Goal: Task Accomplishment & Management: Manage account settings

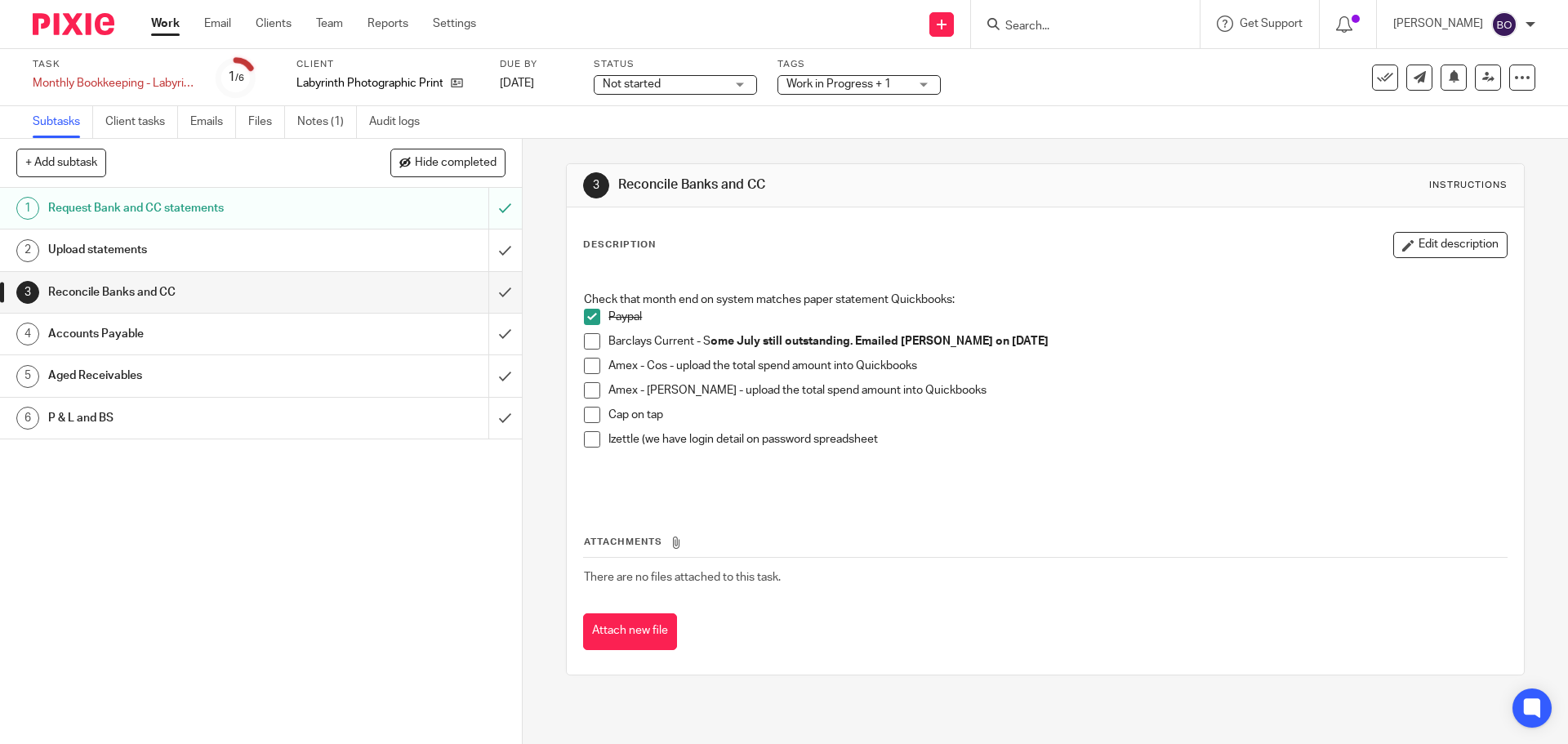
click at [591, 369] on span at bounding box center [592, 365] width 16 height 16
click at [593, 392] on span at bounding box center [592, 390] width 16 height 16
click at [588, 417] on span at bounding box center [592, 414] width 16 height 16
click at [293, 533] on div "1 Request Bank and CC statements 2 Upload statements 3 Reconcile Banks and CC 4…" at bounding box center [261, 466] width 522 height 556
click at [151, 22] on link "Work" at bounding box center [166, 23] width 29 height 16
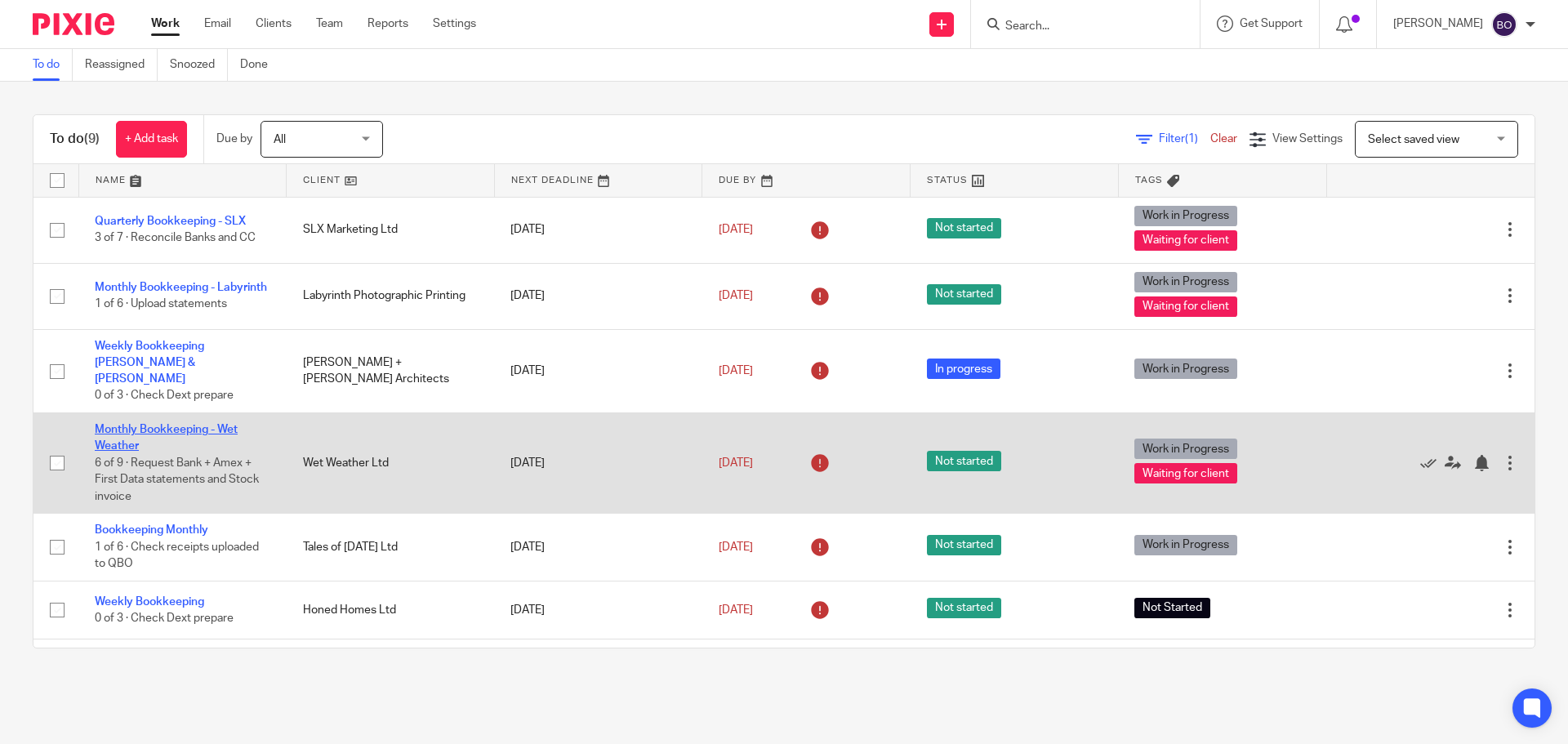
click at [118, 424] on link "Monthly Bookkeeping - Wet Weather" at bounding box center [166, 437] width 143 height 28
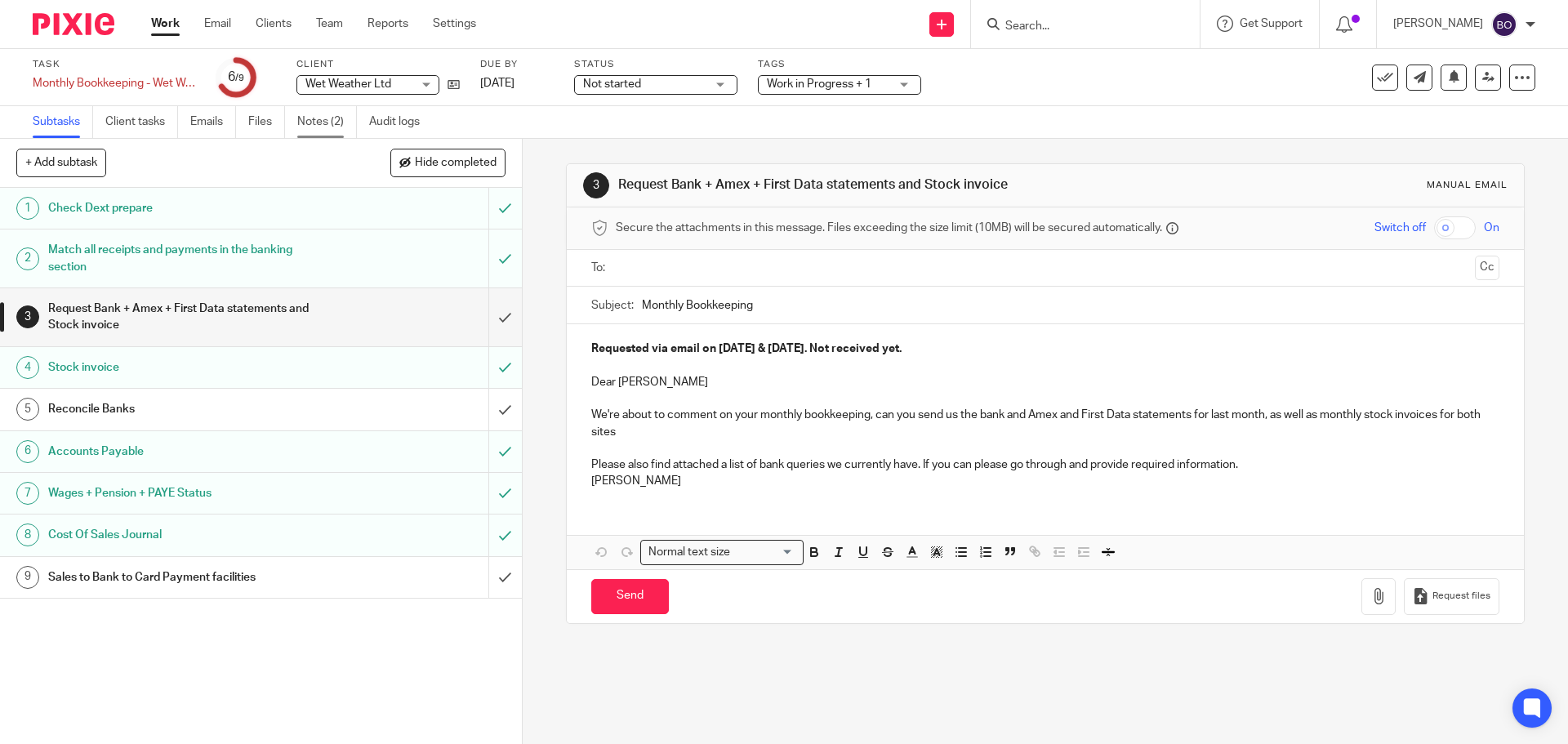
click at [327, 121] on link "Notes (2)" at bounding box center [327, 121] width 60 height 31
click at [450, 87] on icon at bounding box center [453, 84] width 12 height 12
click at [931, 363] on p at bounding box center [1045, 365] width 907 height 16
click at [955, 346] on p "Requested via email on 01/08/2025 & 08/08/2025. Not received yet." at bounding box center [1045, 348] width 907 height 16
drag, startPoint x: 955, startPoint y: 346, endPoint x: 593, endPoint y: 346, distance: 362.0
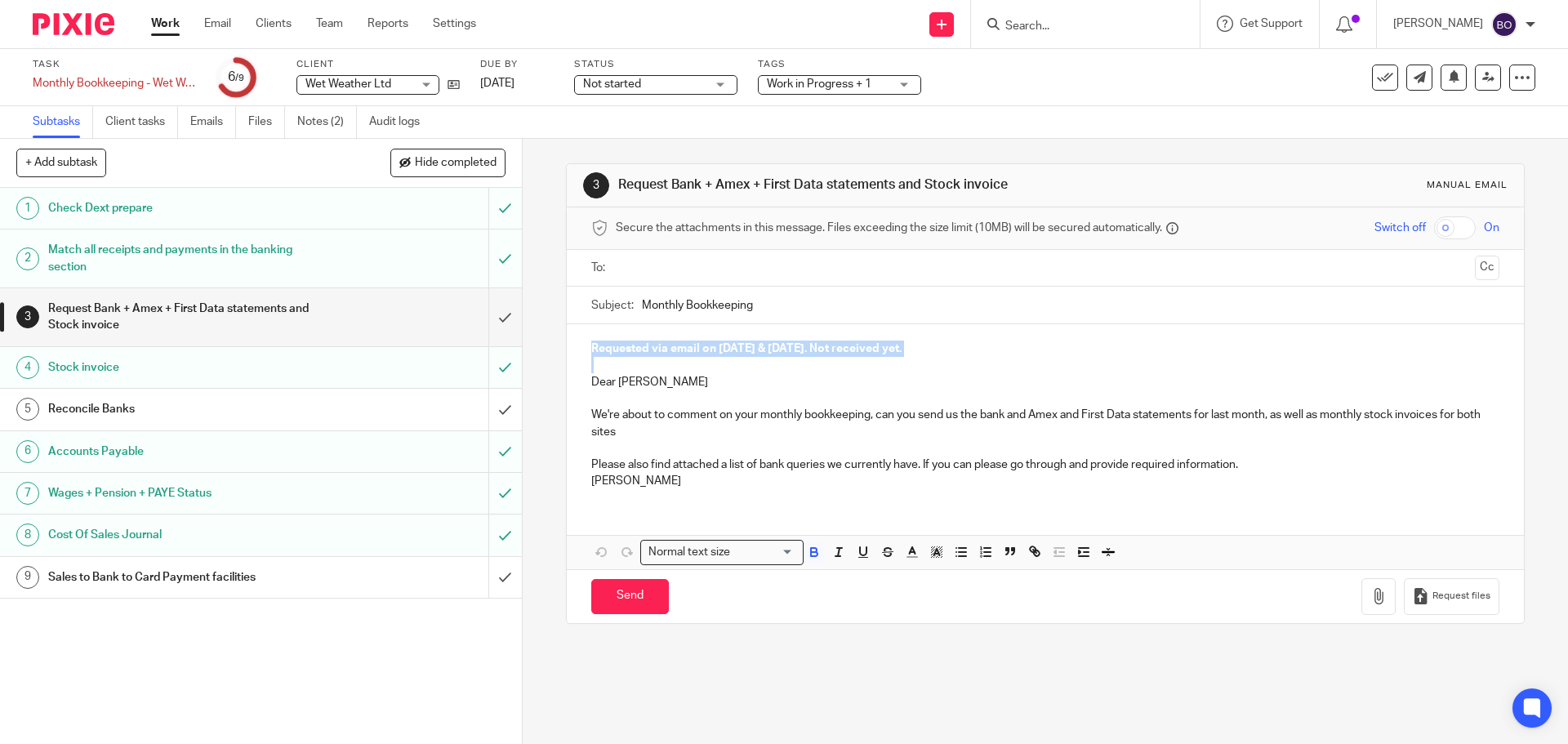
click at [593, 346] on p "Requested via email on 01/08/2025 & 08/08/2025. Not received yet." at bounding box center [1045, 348] width 907 height 16
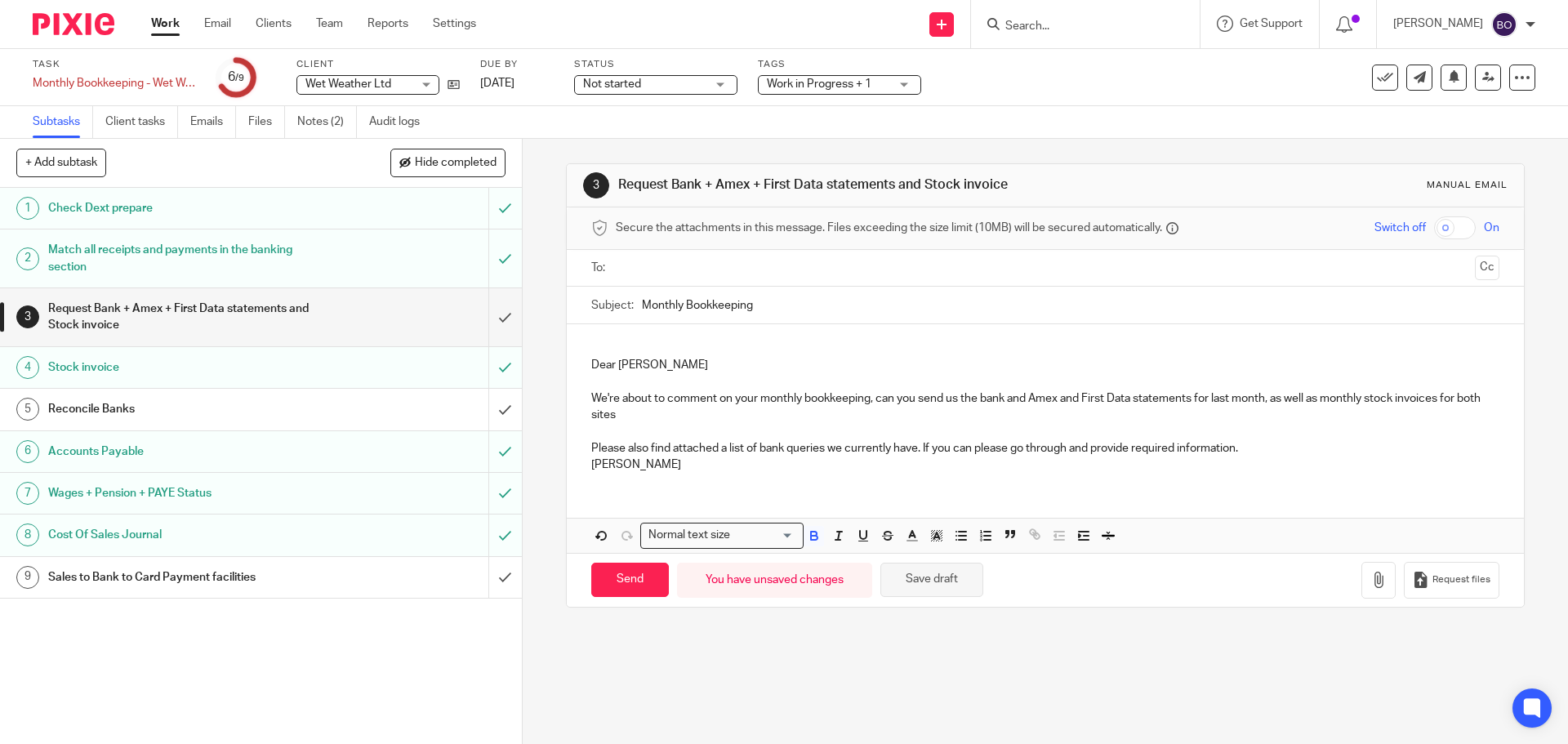
click at [915, 579] on button "Save draft" at bounding box center [932, 580] width 103 height 35
click at [488, 319] on input "submit" at bounding box center [261, 317] width 522 height 58
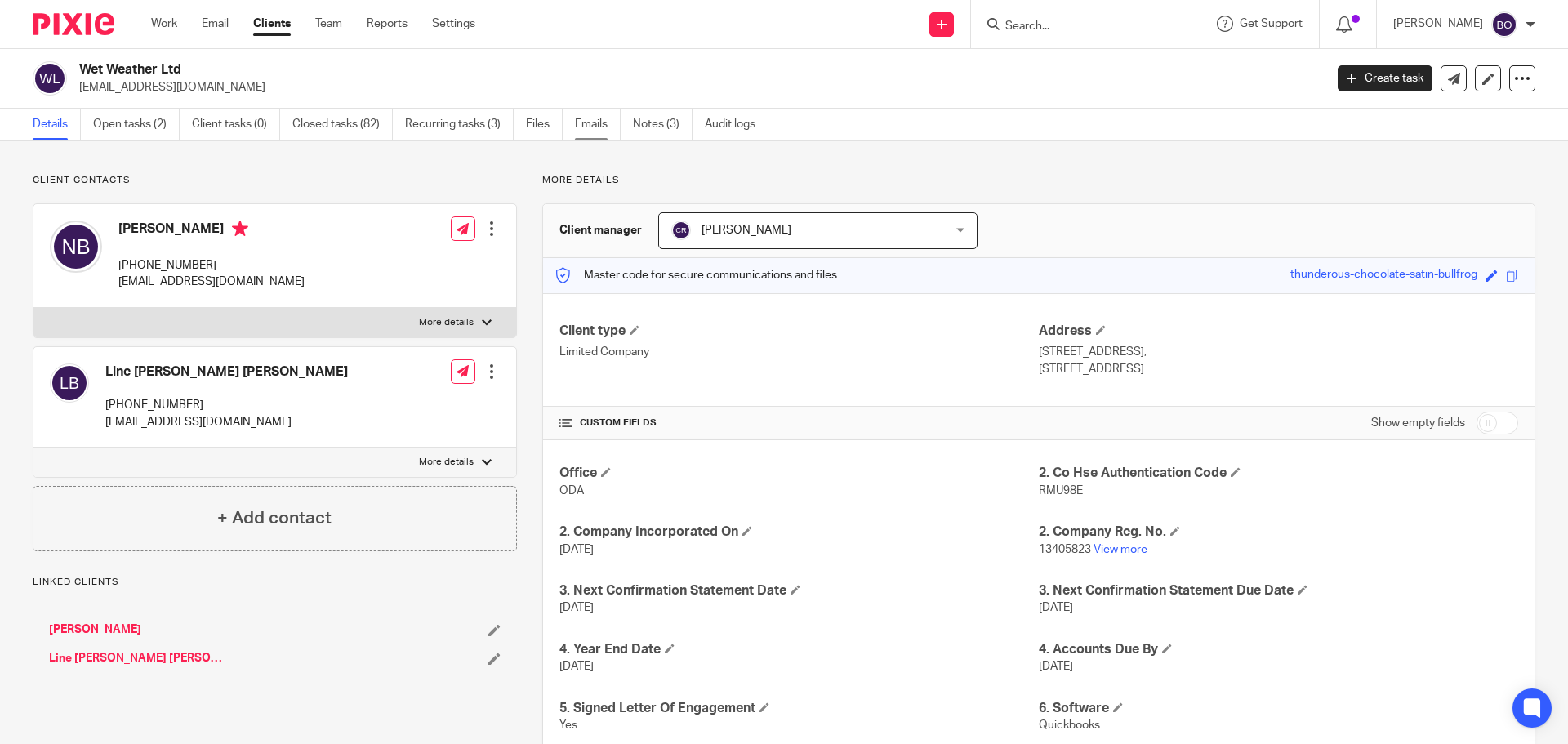
click at [578, 122] on link "Emails" at bounding box center [598, 124] width 46 height 31
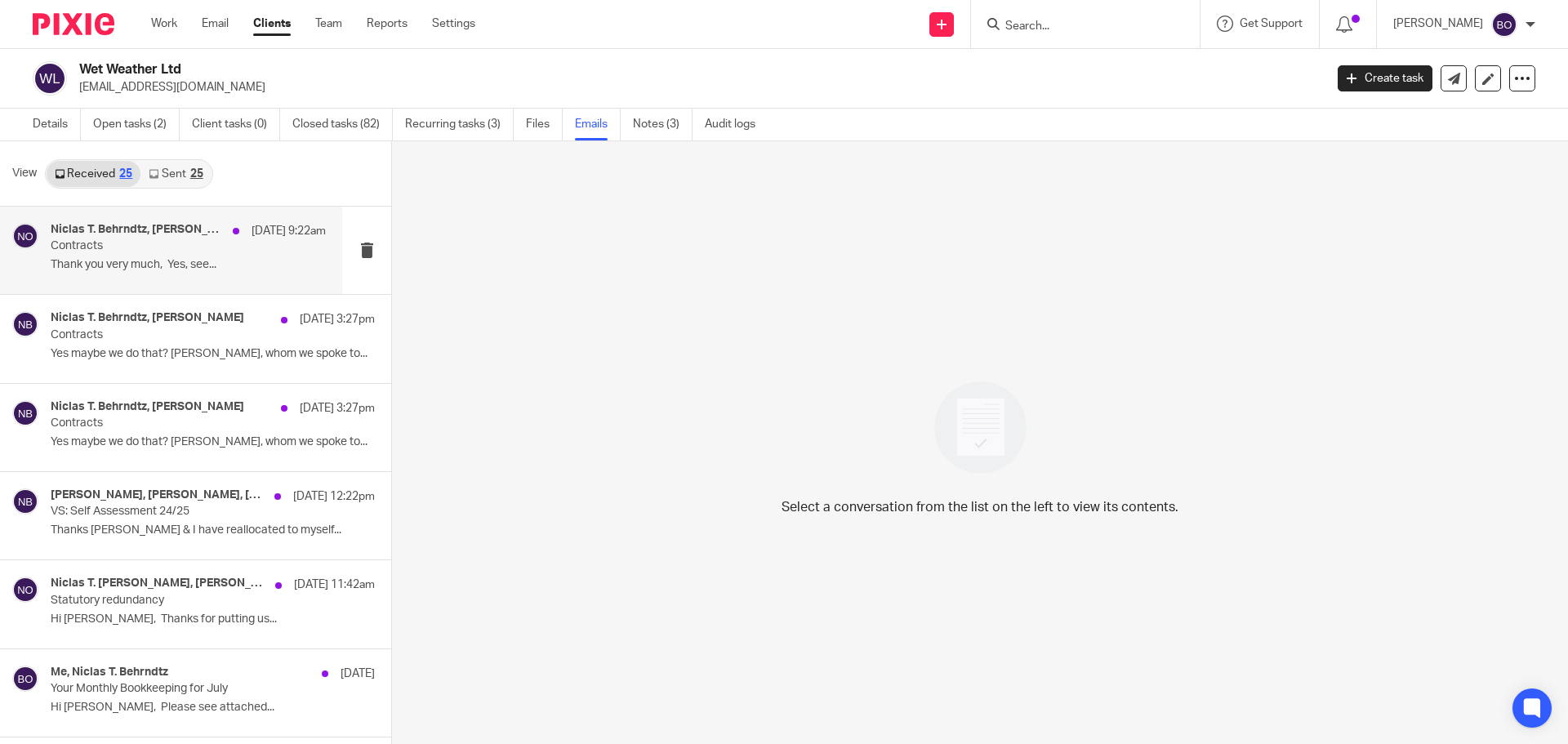
click at [171, 251] on p "Contracts" at bounding box center [160, 246] width 220 height 14
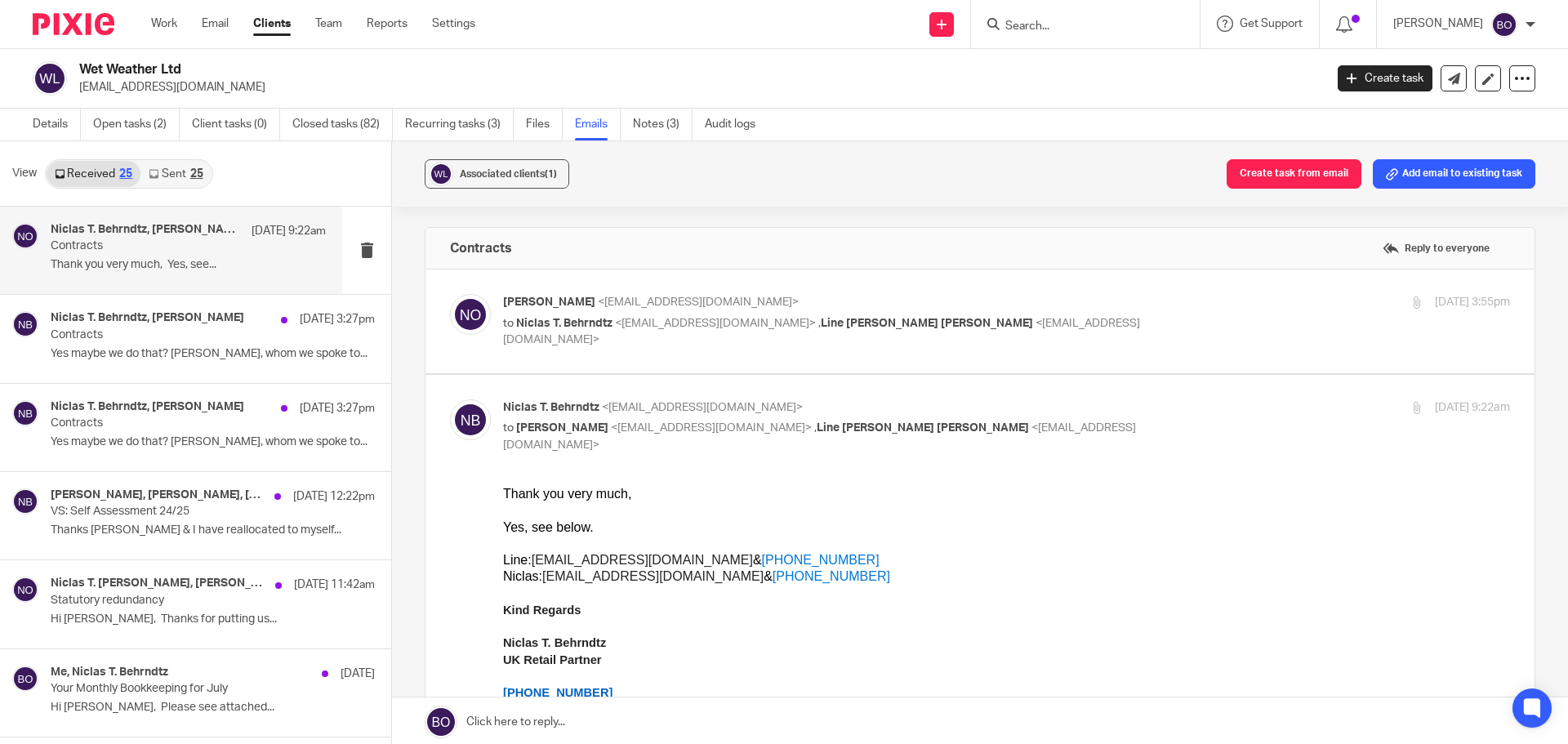
click at [505, 356] on label at bounding box center [980, 321] width 1109 height 104
click at [450, 294] on input "checkbox" at bounding box center [449, 293] width 1 height 1
checkbox input "true"
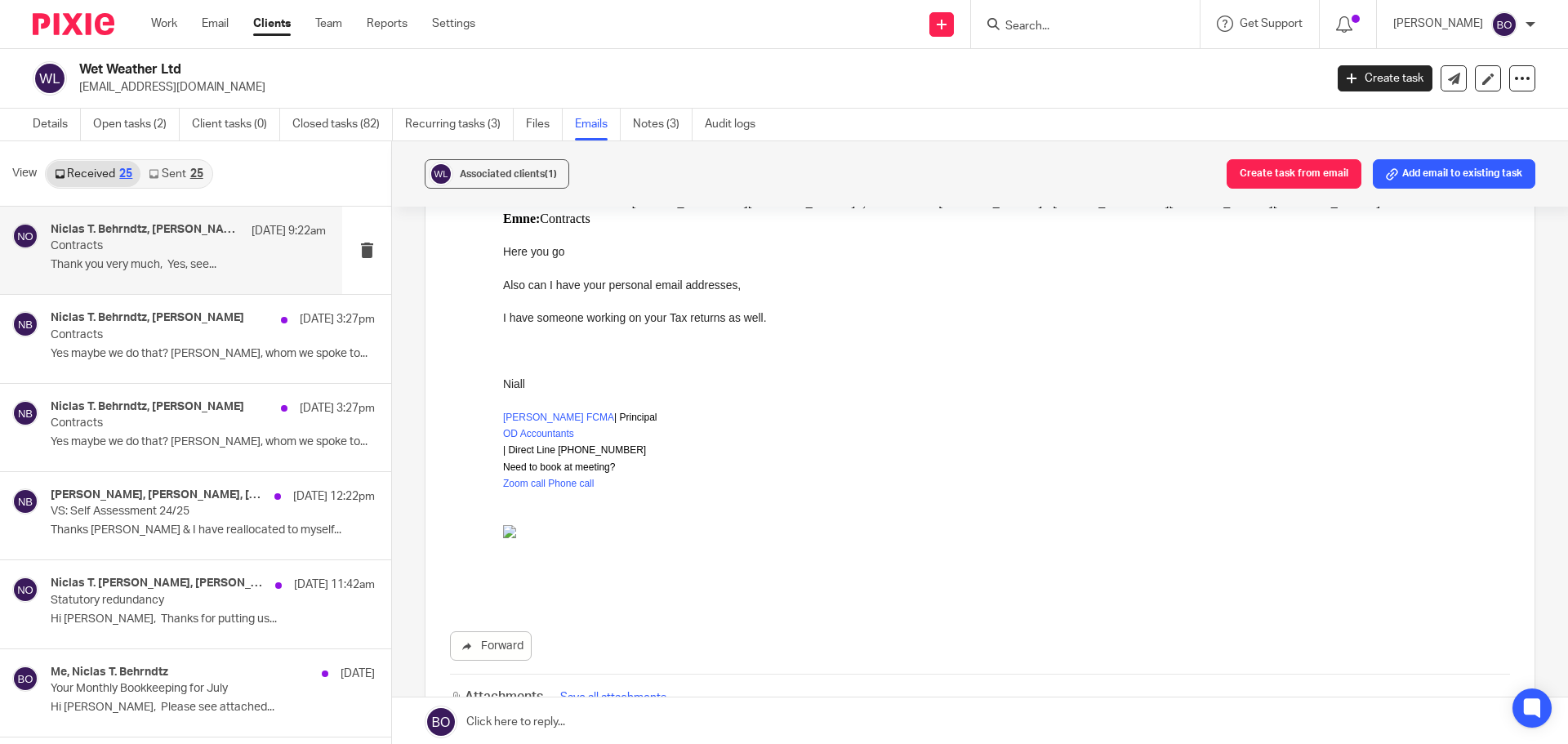
scroll to position [1143, 0]
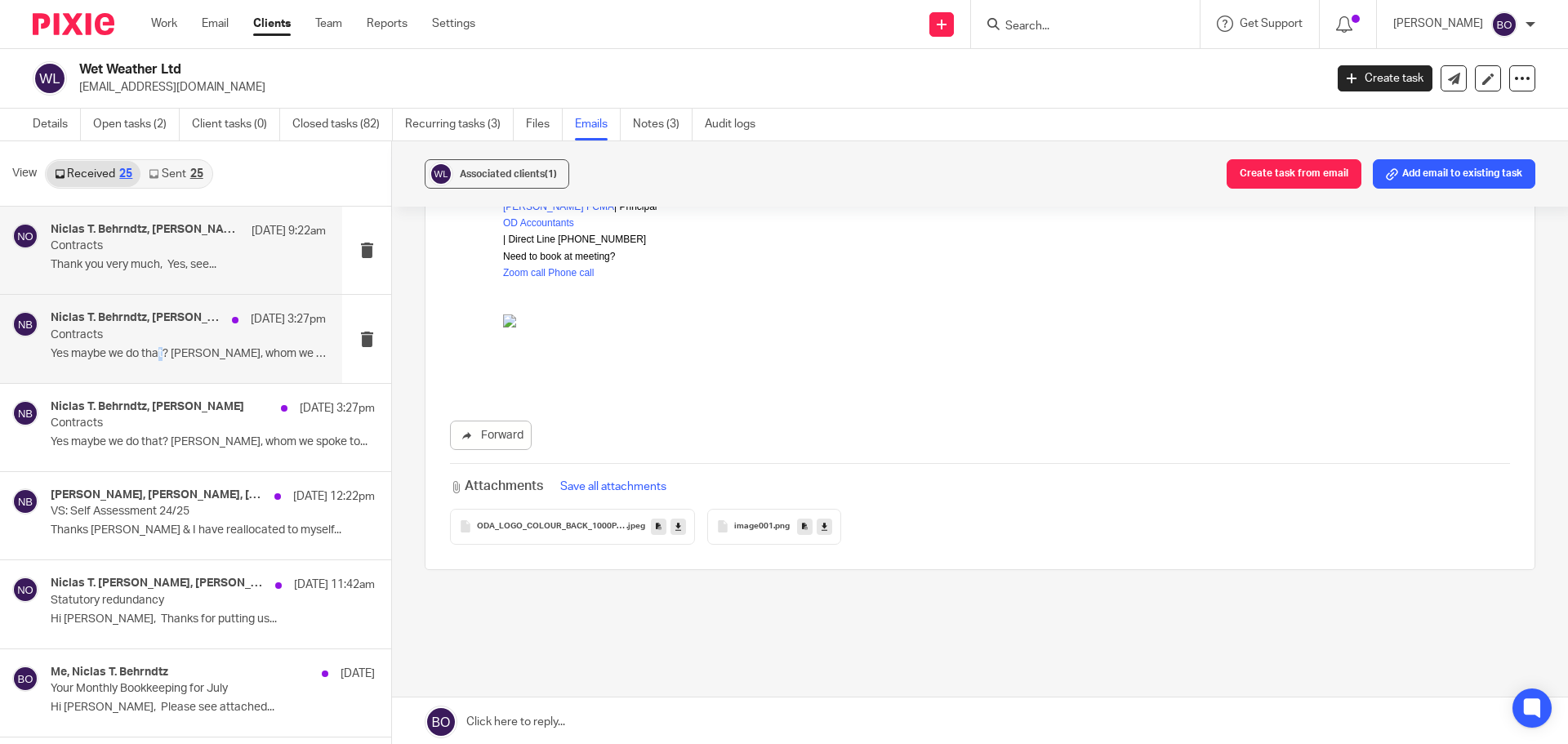
click at [161, 354] on p "Yes maybe we do that? Ben, whom we spoke to..." at bounding box center [188, 353] width 275 height 14
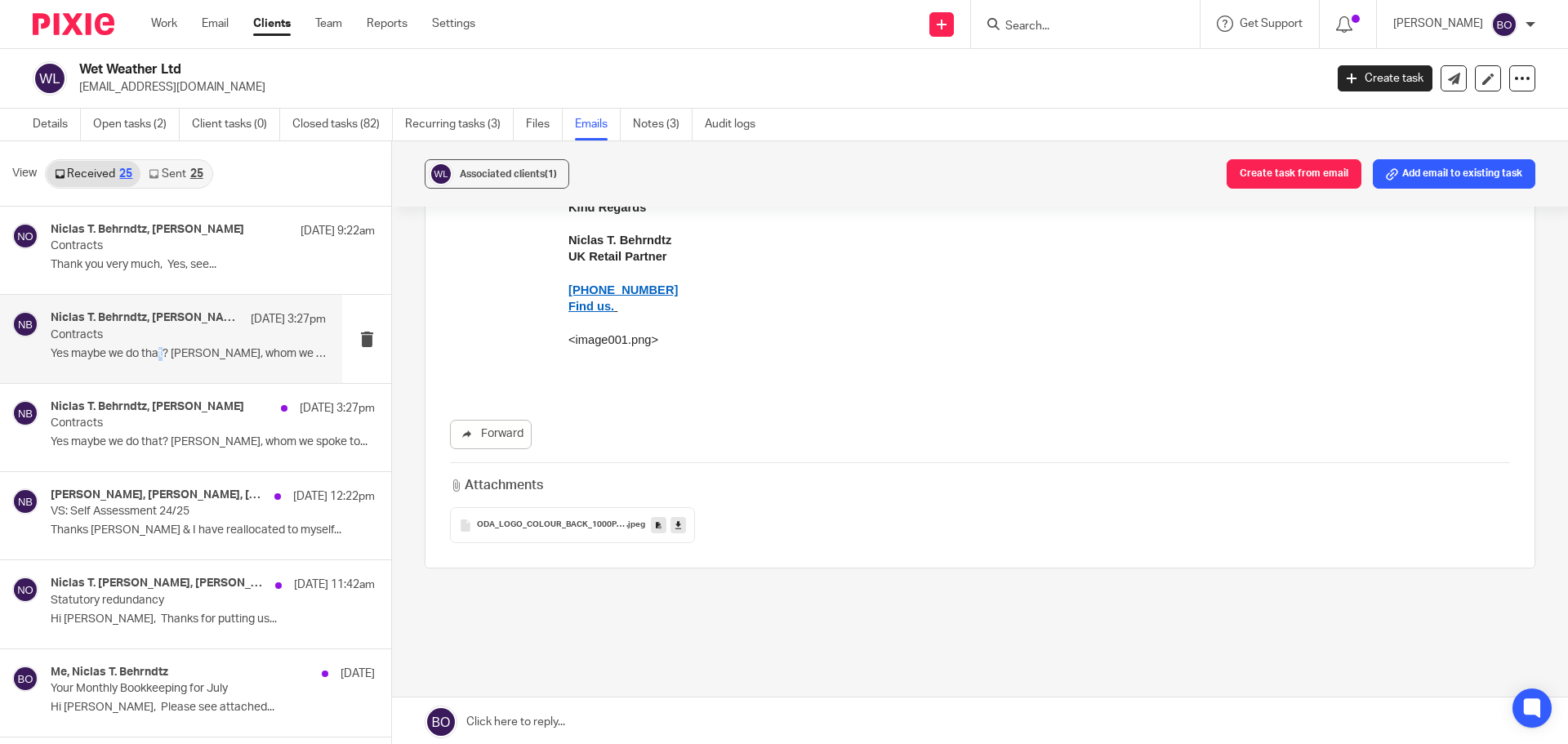
scroll to position [0, 0]
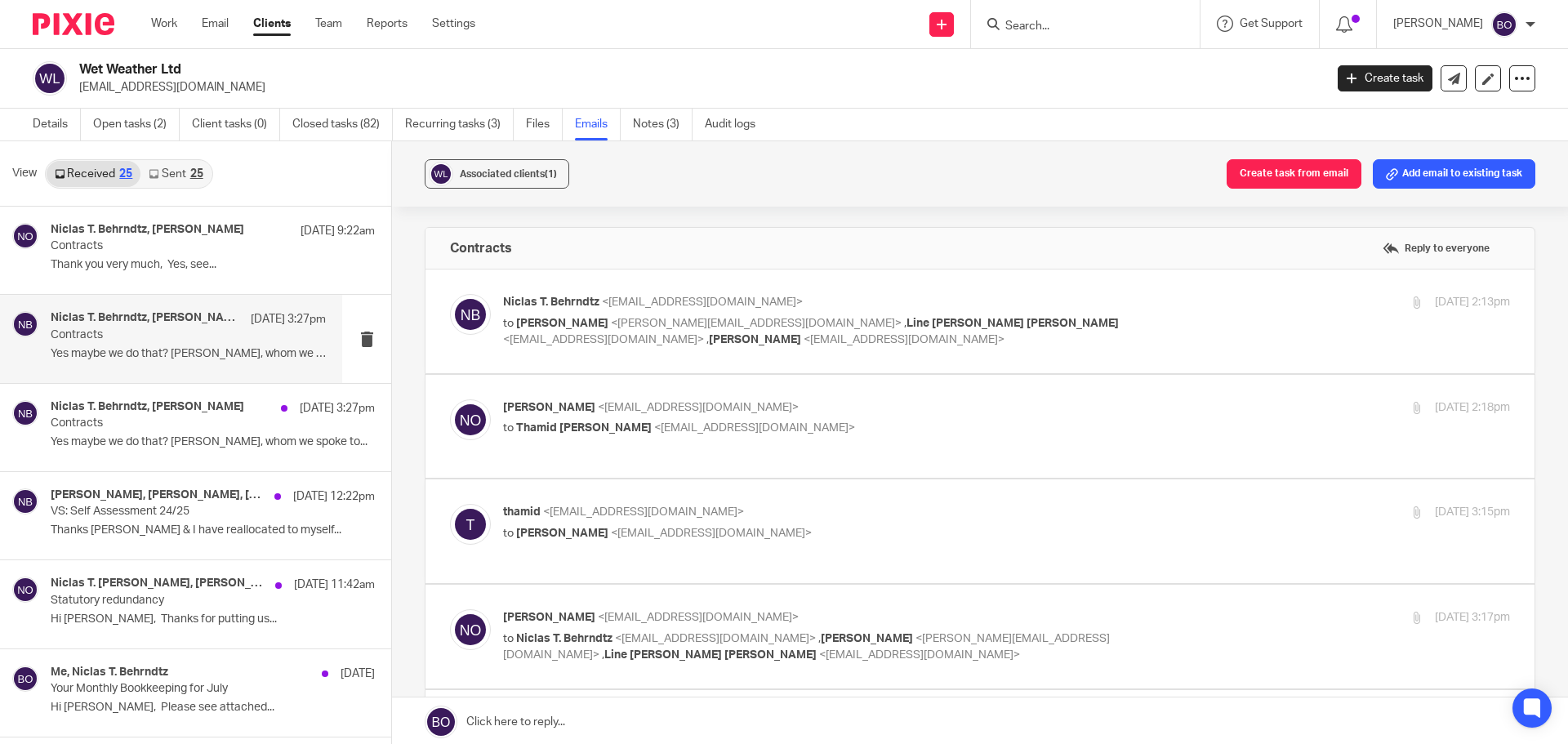
click at [804, 340] on span "<niall@odaccountants.co.uk>" at bounding box center [904, 340] width 201 height 11
checkbox input "true"
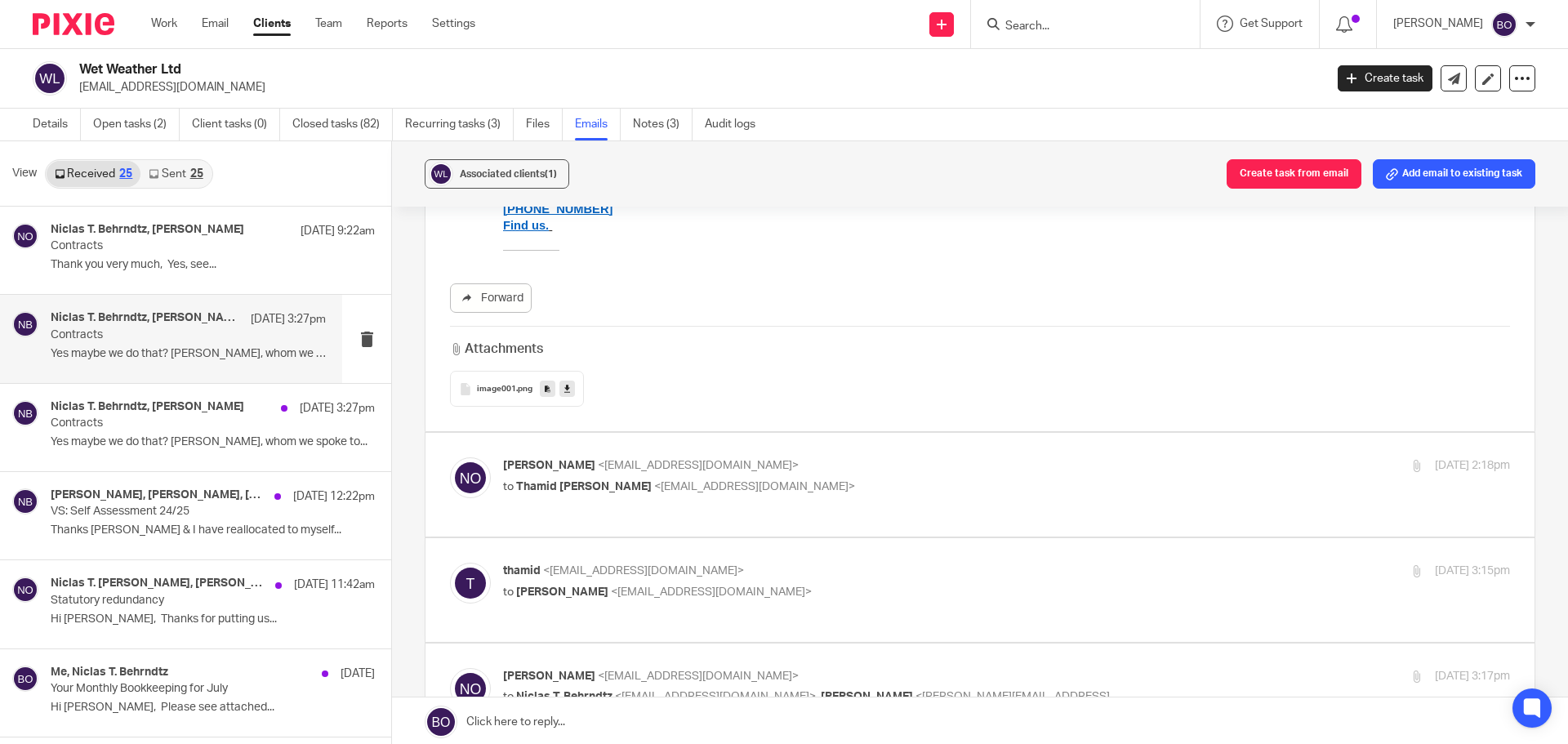
scroll to position [409, 0]
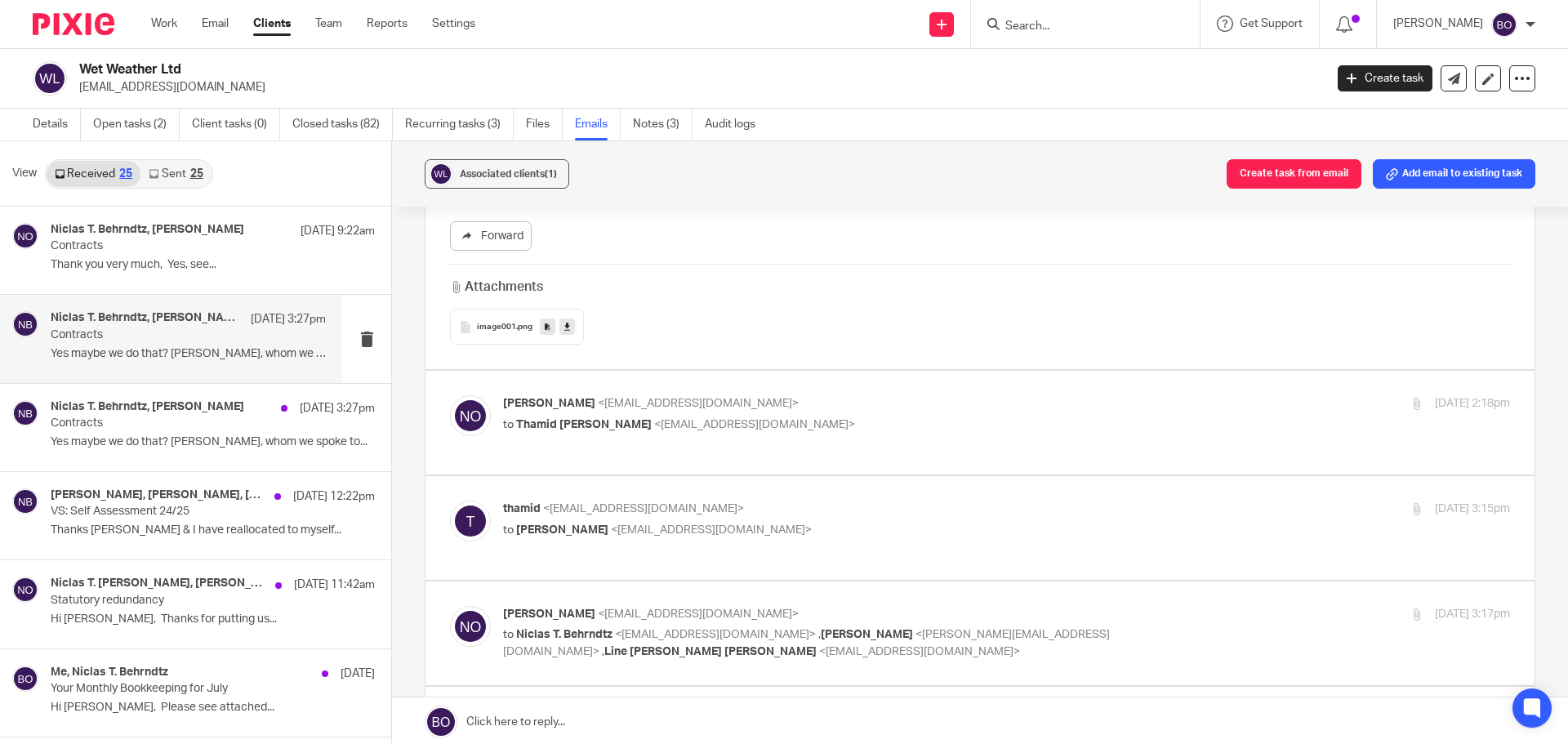
click at [514, 436] on div "Niall O'Driscoll <niall@odaccountants.co.uk> to Thamid Haque <thamid@odaccounta…" at bounding box center [1006, 415] width 1007 height 41
checkbox input "true"
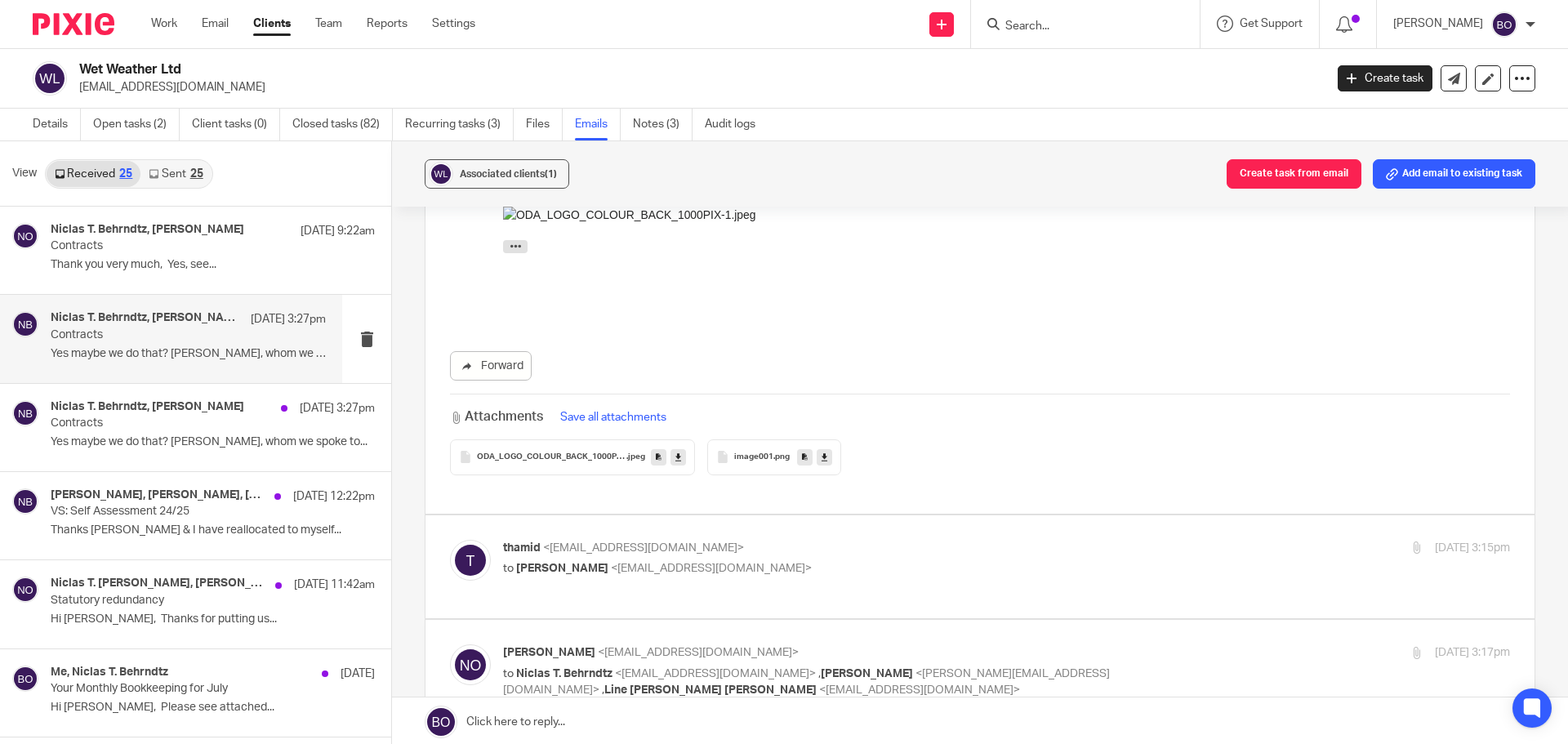
scroll to position [898, 0]
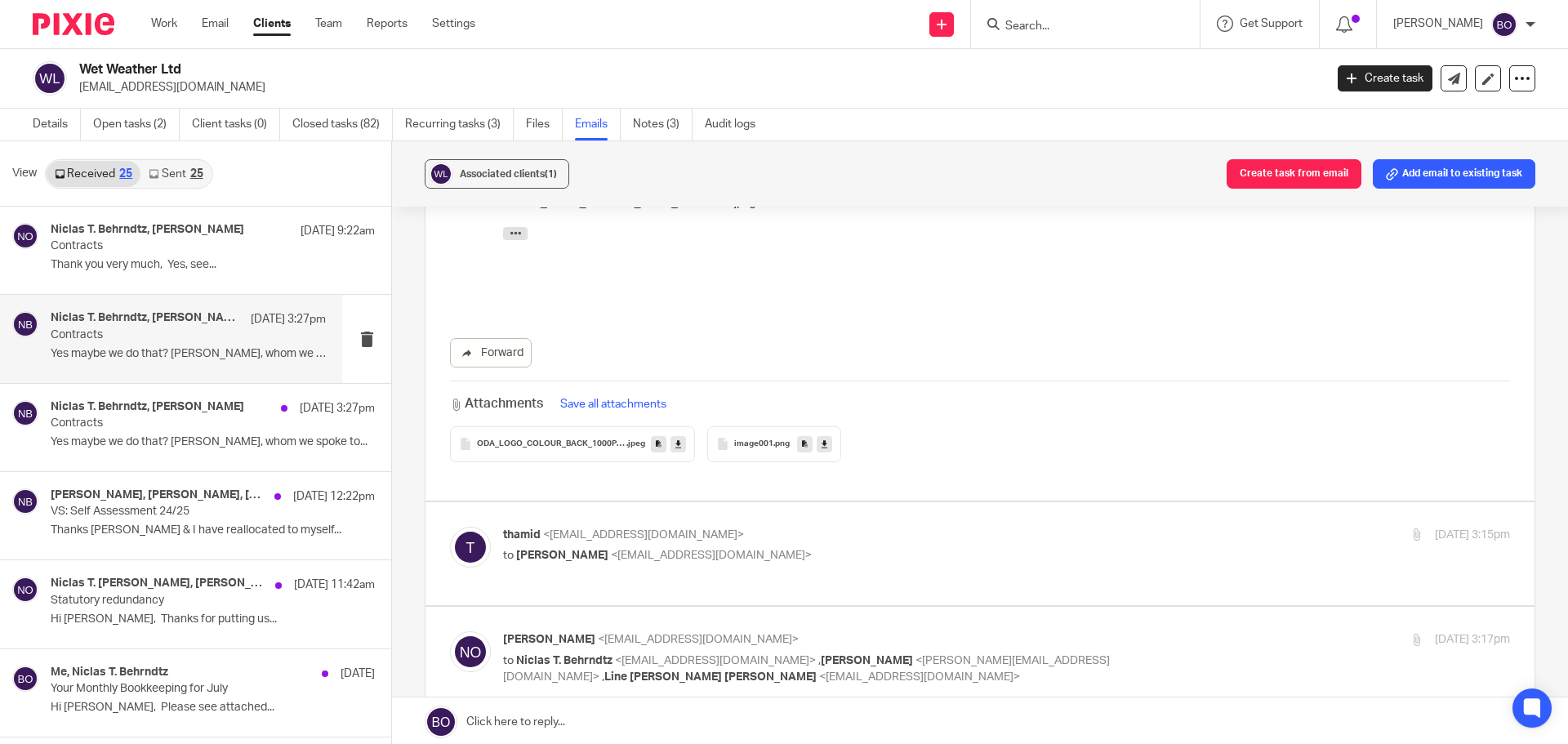
click at [813, 547] on p "to Niall O'Driscoll <niall@odaccountants.co.uk>" at bounding box center [838, 555] width 672 height 17
checkbox input "true"
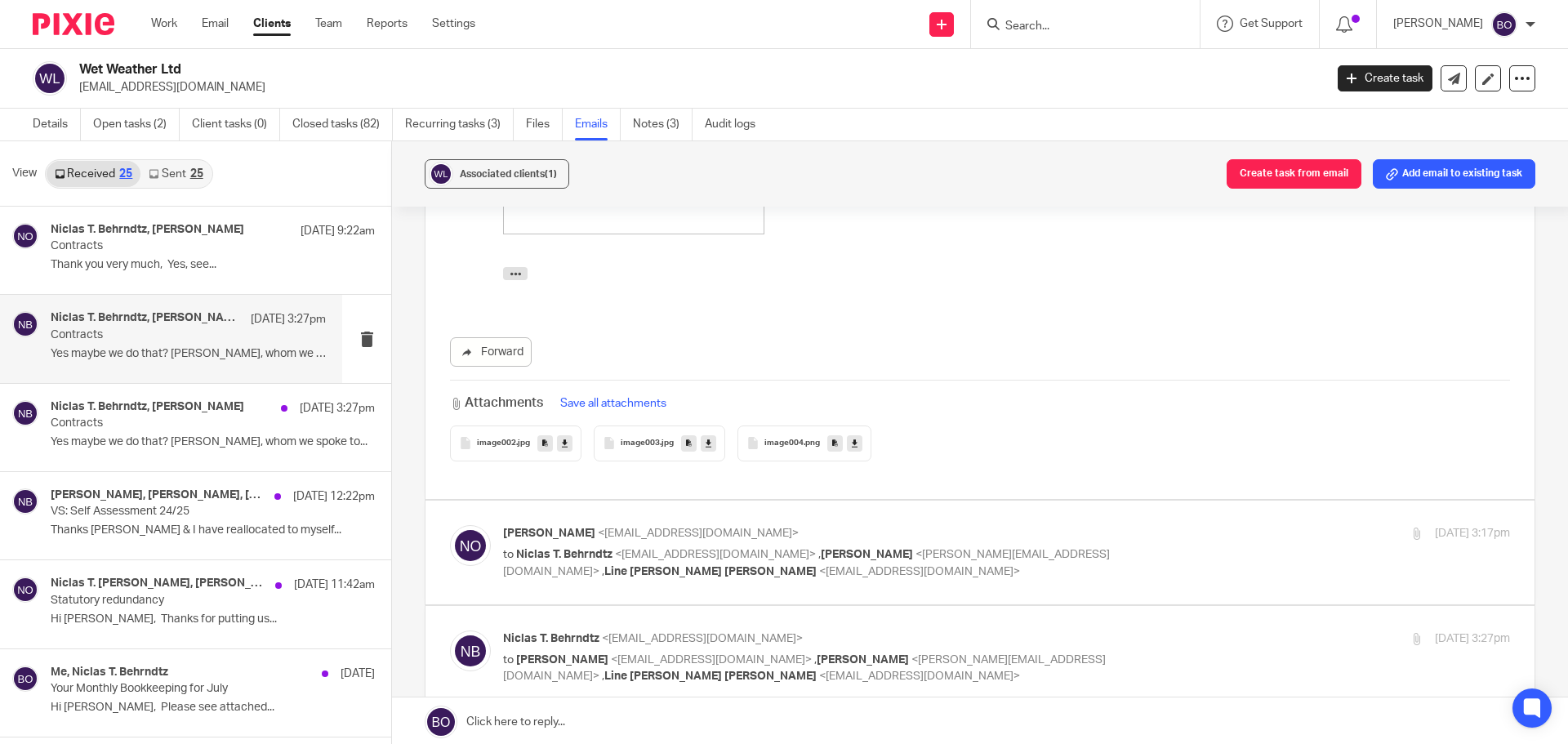
scroll to position [1960, 0]
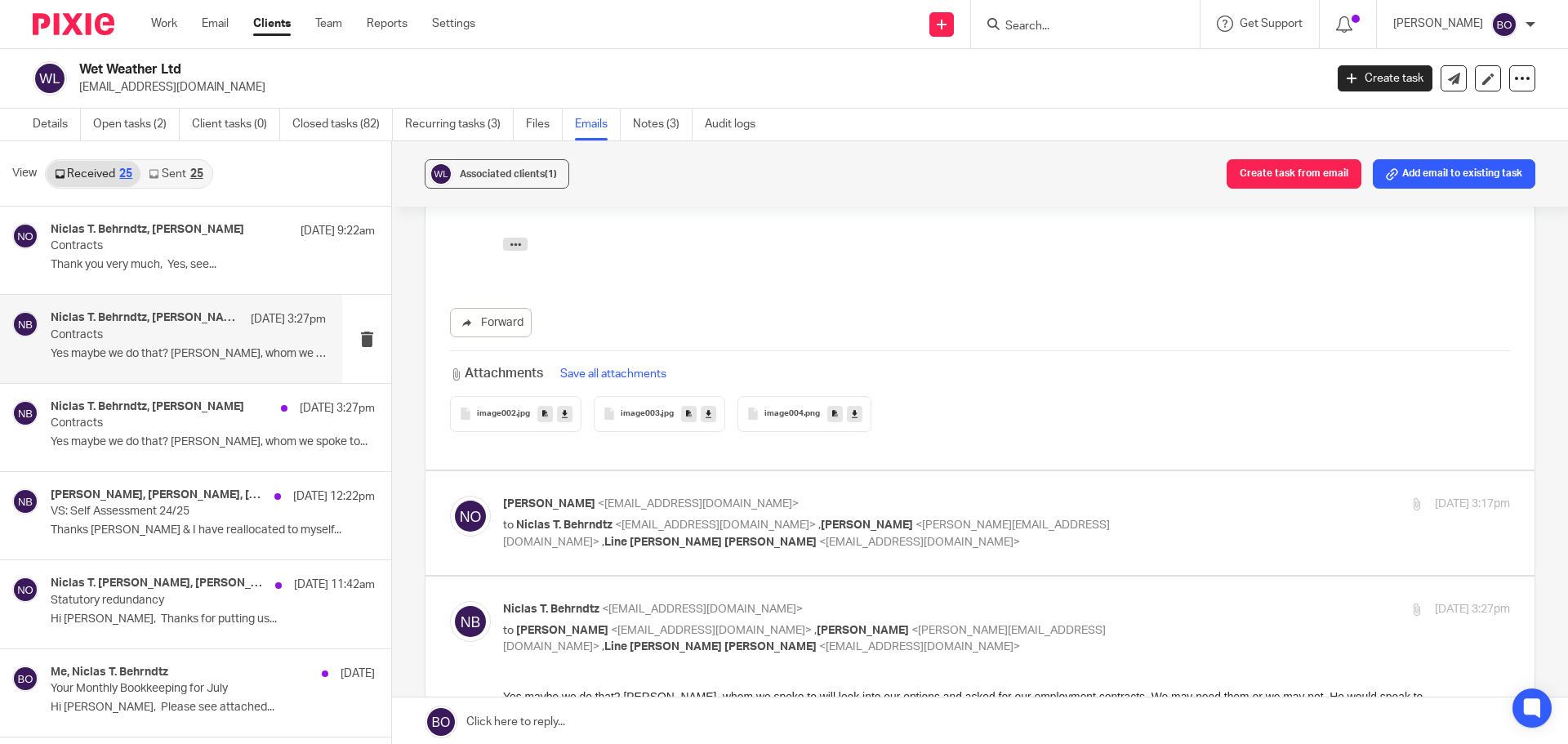
click at [804, 529] on label at bounding box center [980, 523] width 1109 height 104
click at [450, 495] on input "checkbox" at bounding box center [449, 494] width 1 height 1
checkbox input "true"
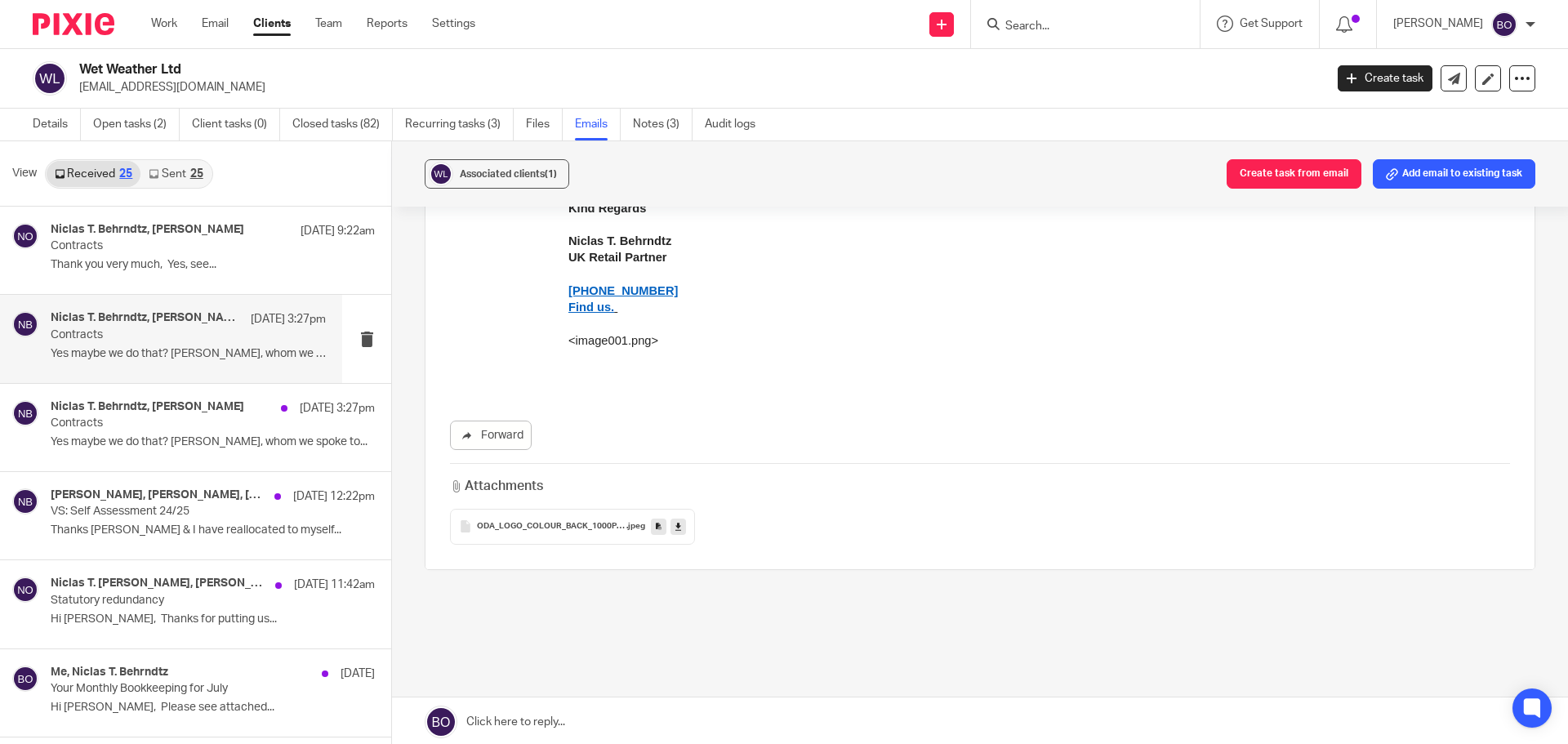
scroll to position [3496, 0]
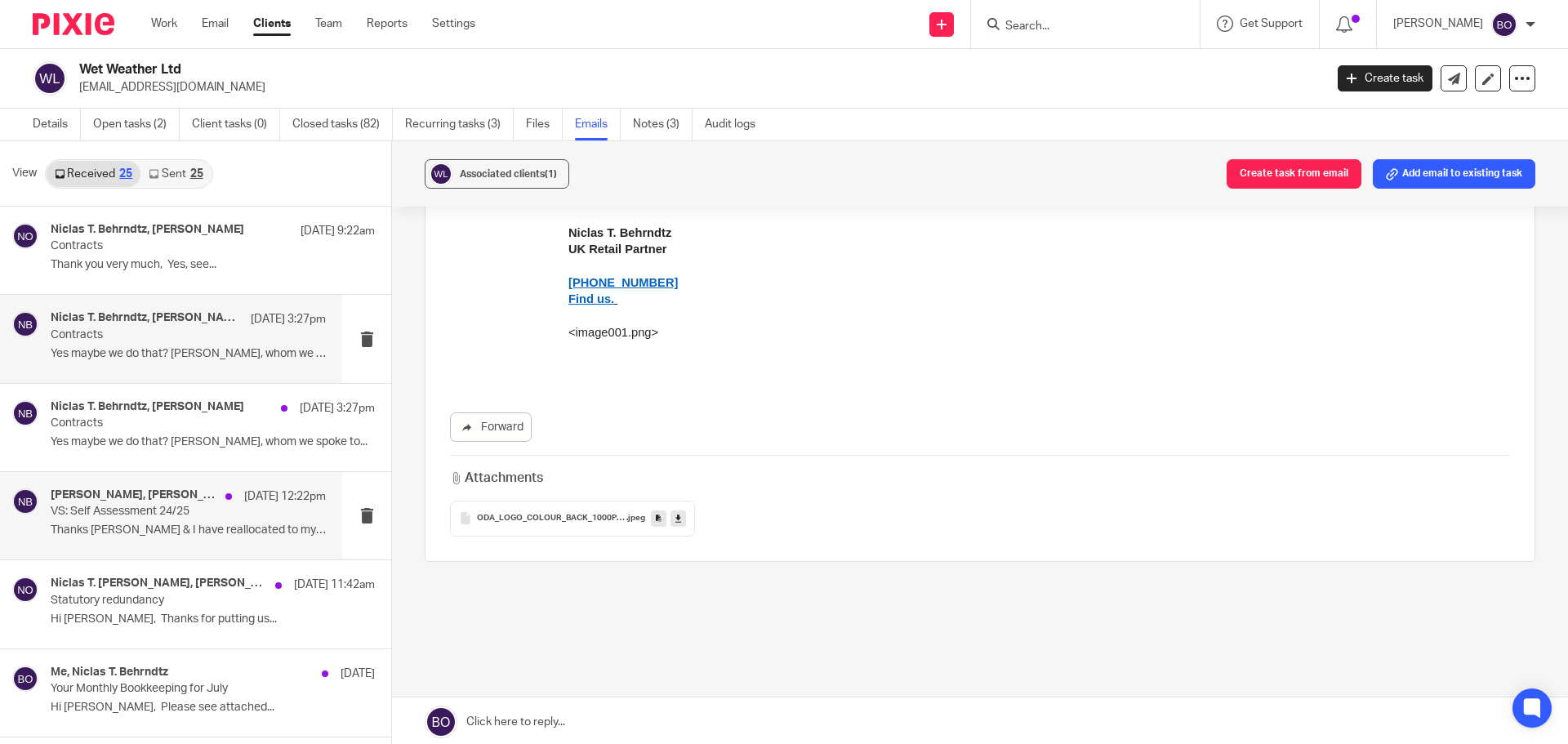
click at [139, 537] on p "Thanks Niall & I have reallocated to myself..." at bounding box center [188, 531] width 275 height 14
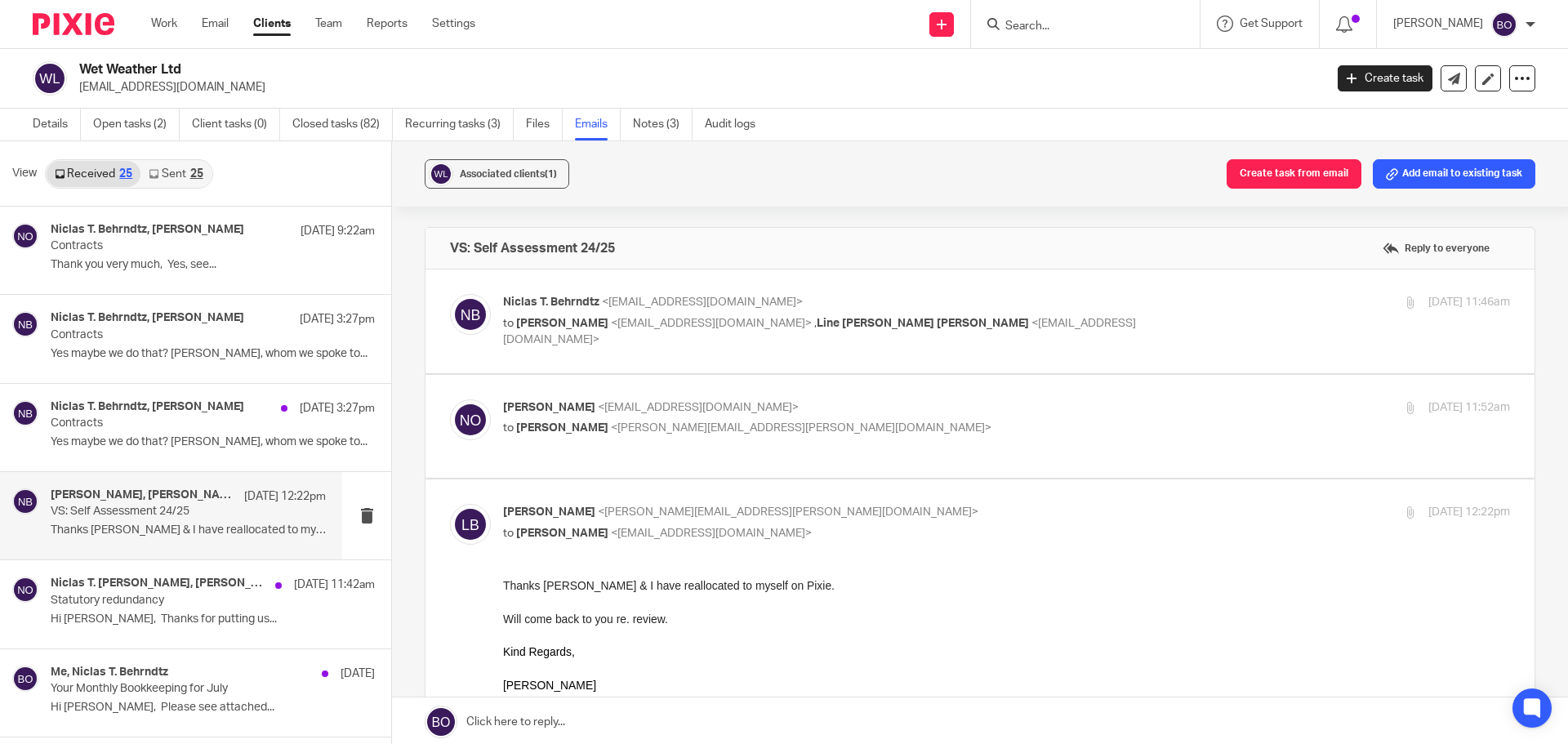
scroll to position [0, 0]
click at [639, 360] on label at bounding box center [980, 321] width 1109 height 104
click at [450, 294] on input "checkbox" at bounding box center [449, 293] width 1 height 1
checkbox input "true"
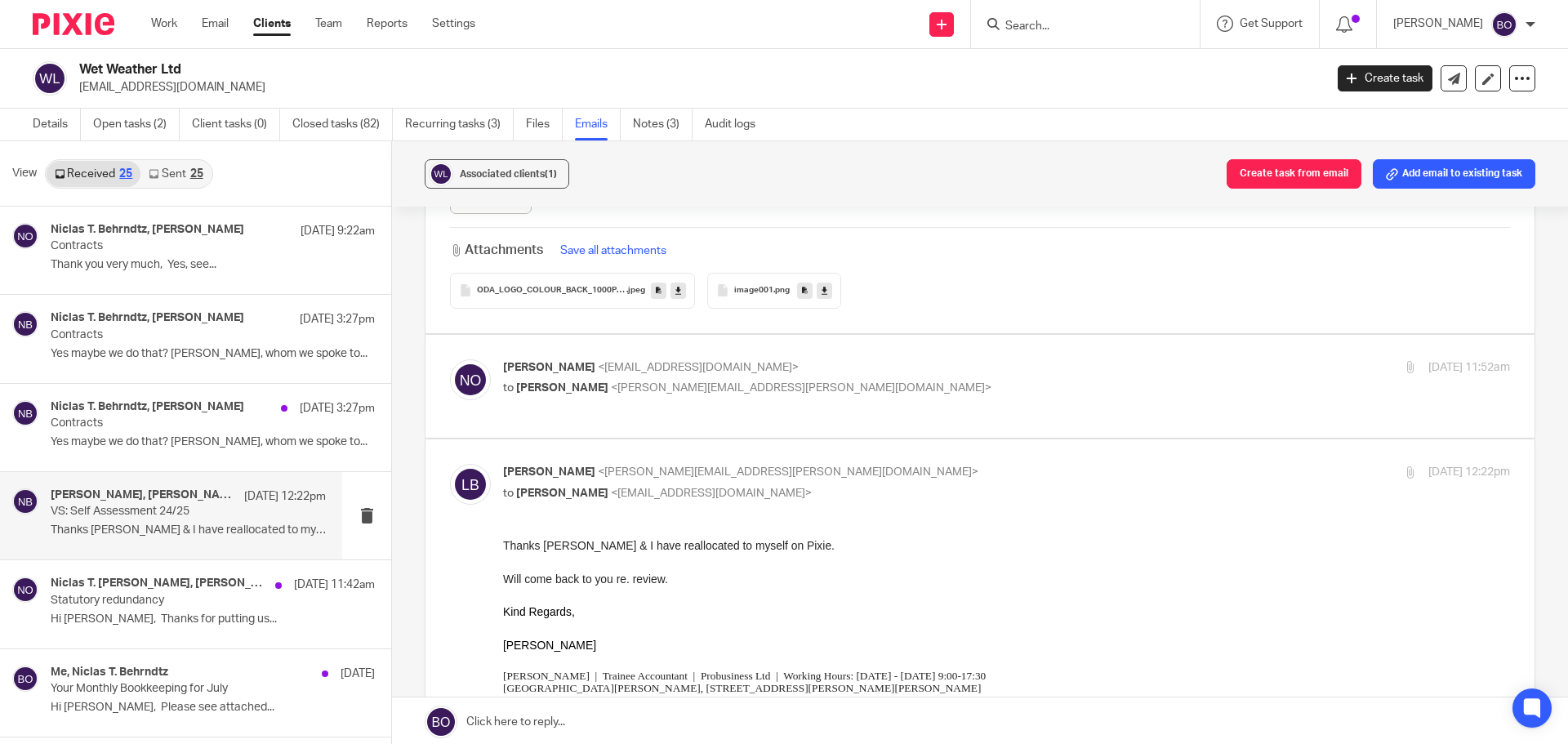
scroll to position [2041, 0]
click at [712, 415] on label at bounding box center [980, 385] width 1109 height 104
click at [450, 357] on input "checkbox" at bounding box center [449, 357] width 1 height 1
checkbox input "true"
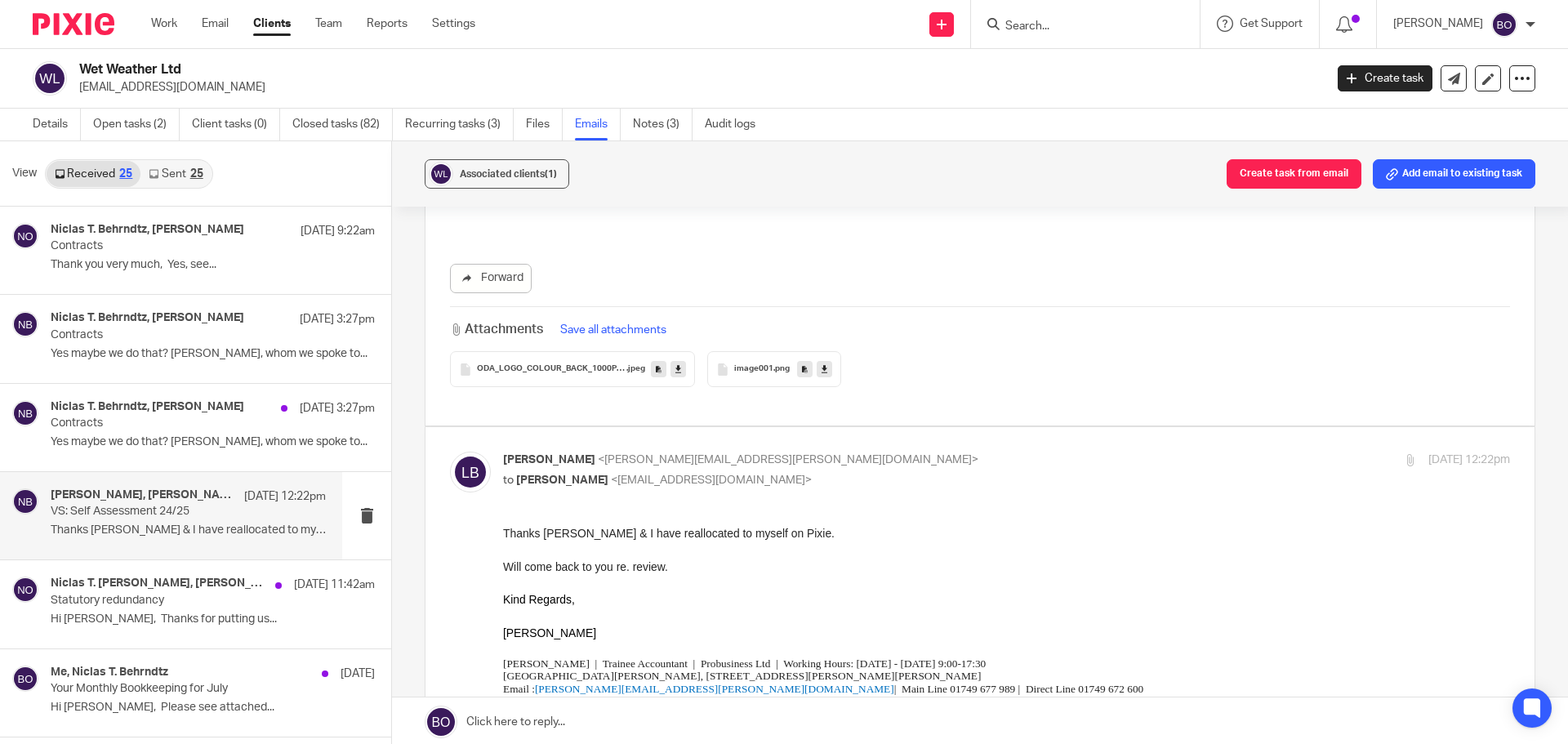
scroll to position [2613, 0]
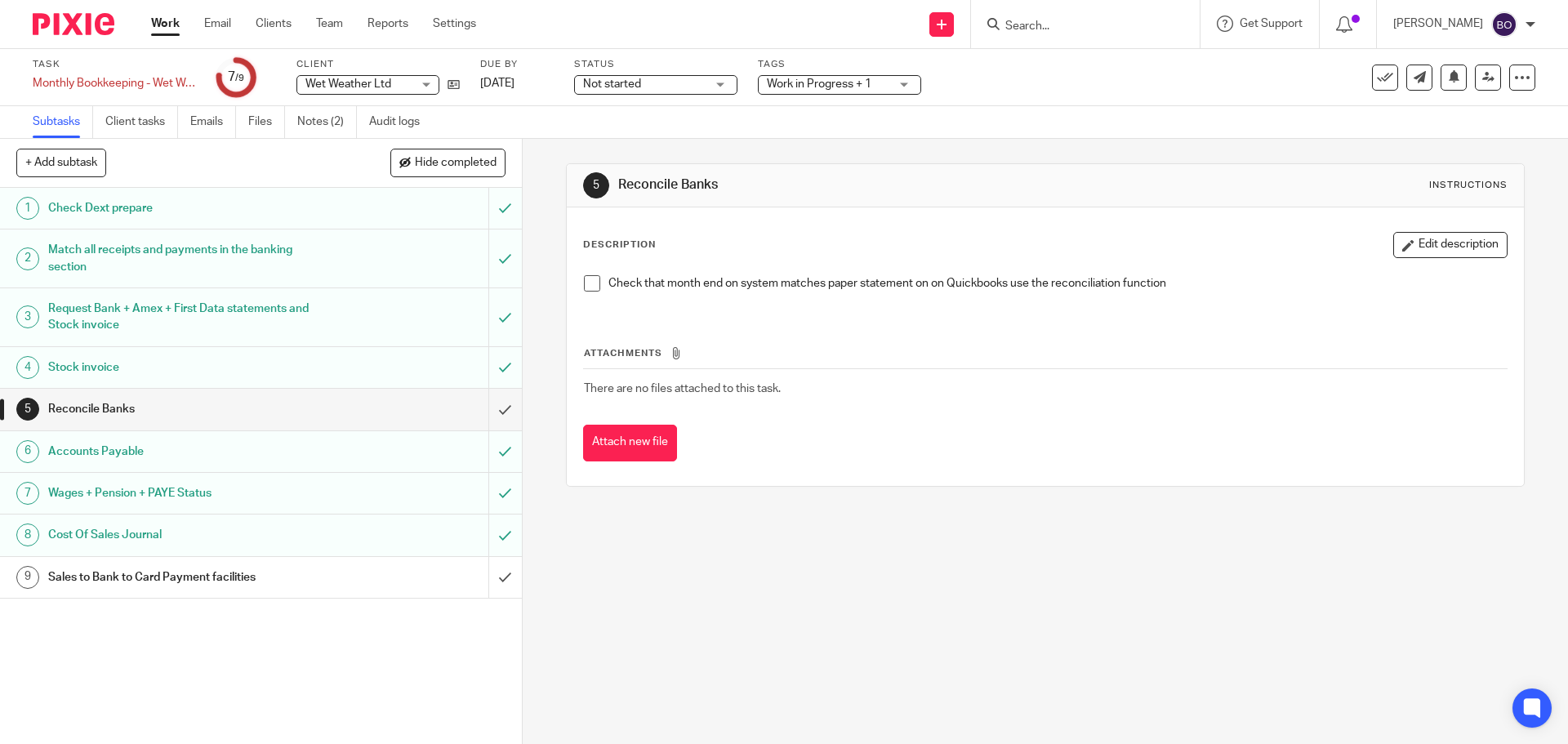
click at [593, 287] on span at bounding box center [592, 283] width 16 height 16
click at [492, 408] on input "submit" at bounding box center [261, 409] width 522 height 41
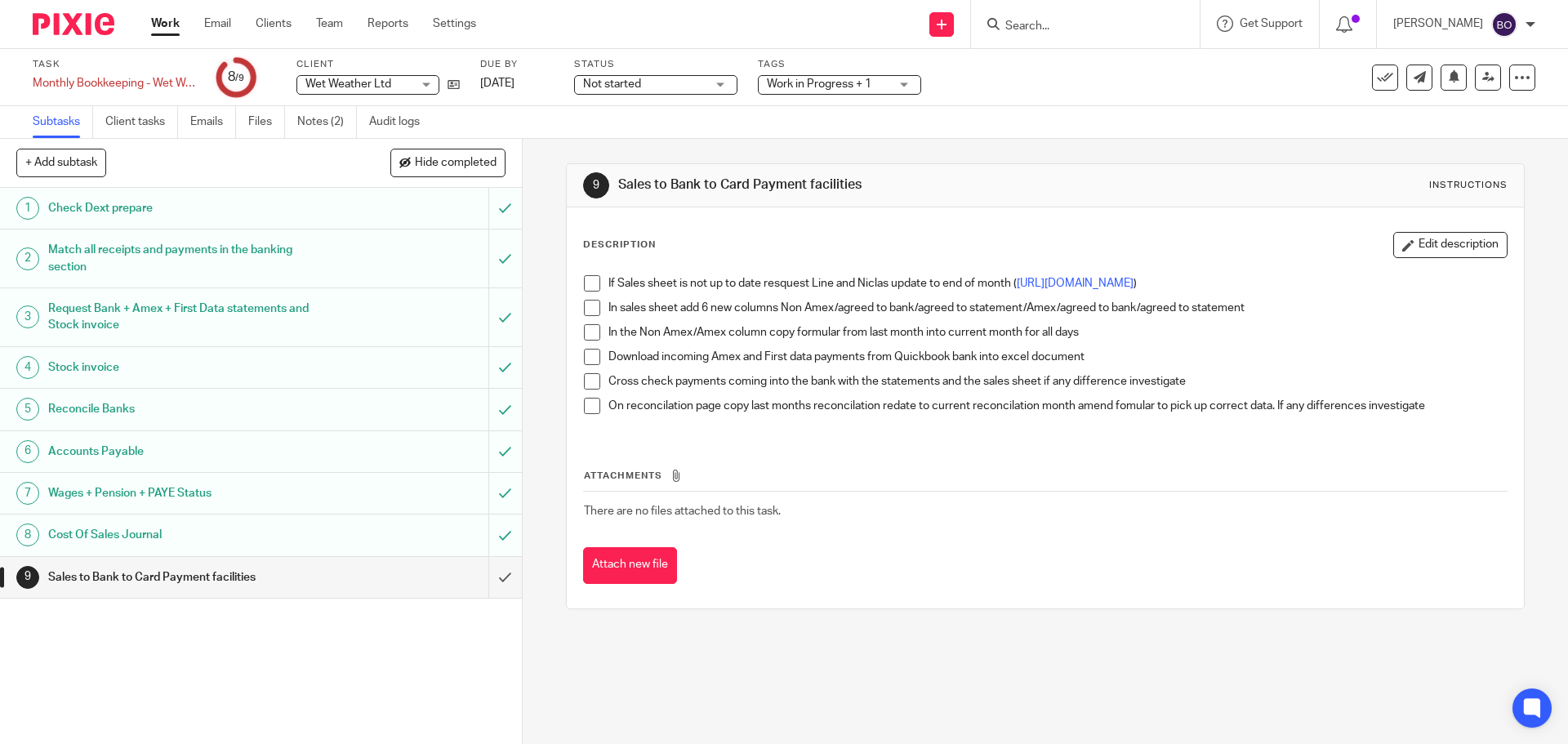
click at [590, 285] on span at bounding box center [592, 283] width 16 height 16
drag, startPoint x: 587, startPoint y: 316, endPoint x: 585, endPoint y: 325, distance: 9.2
click at [586, 316] on span at bounding box center [592, 308] width 16 height 16
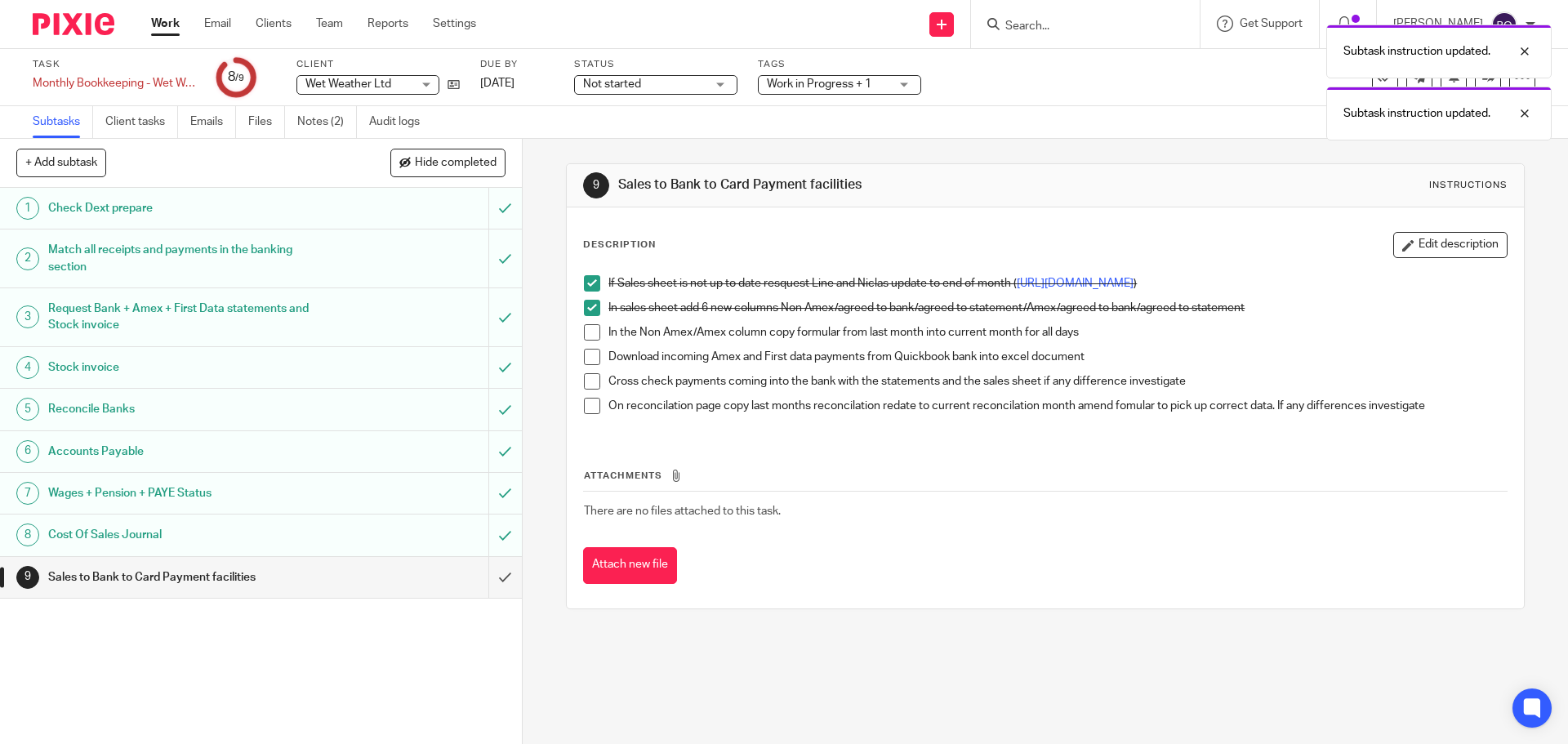
click at [585, 340] on span at bounding box center [592, 332] width 16 height 16
click at [585, 365] on span at bounding box center [592, 356] width 16 height 16
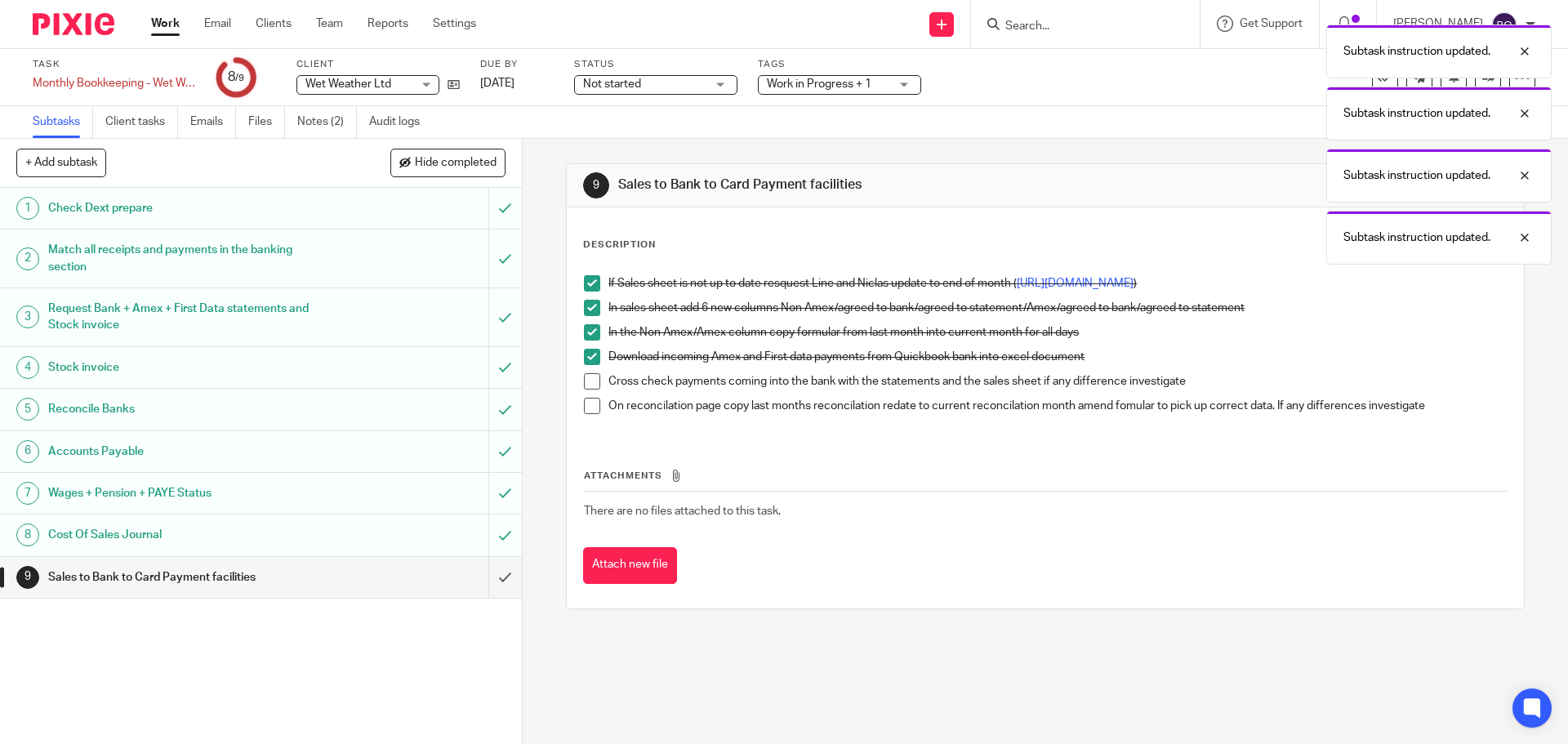
click at [584, 389] on span at bounding box center [592, 381] width 16 height 16
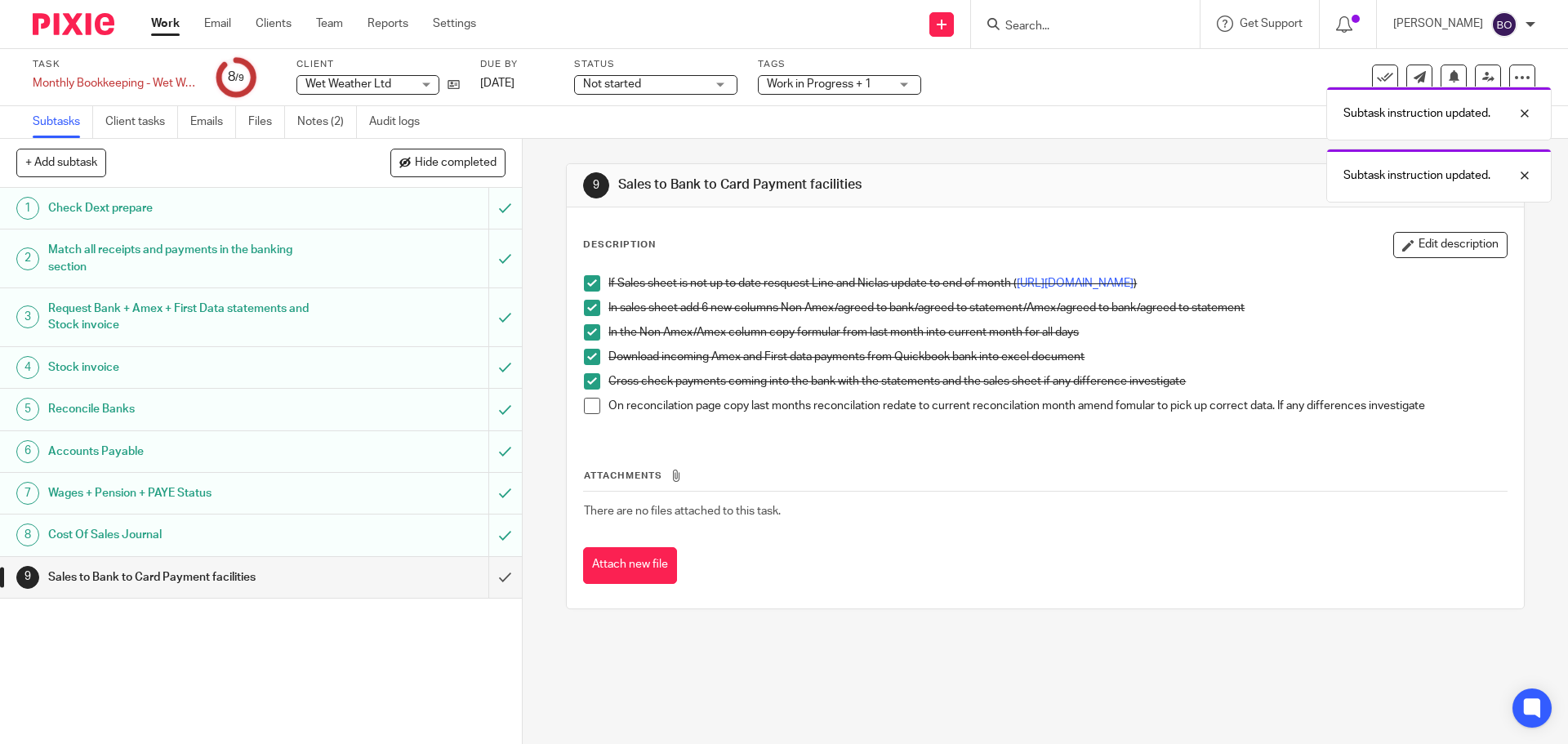
click at [713, 477] on th "Attachments" at bounding box center [1045, 479] width 924 height 24
click at [858, 89] on span "Work in Progress + 1" at bounding box center [819, 84] width 105 height 11
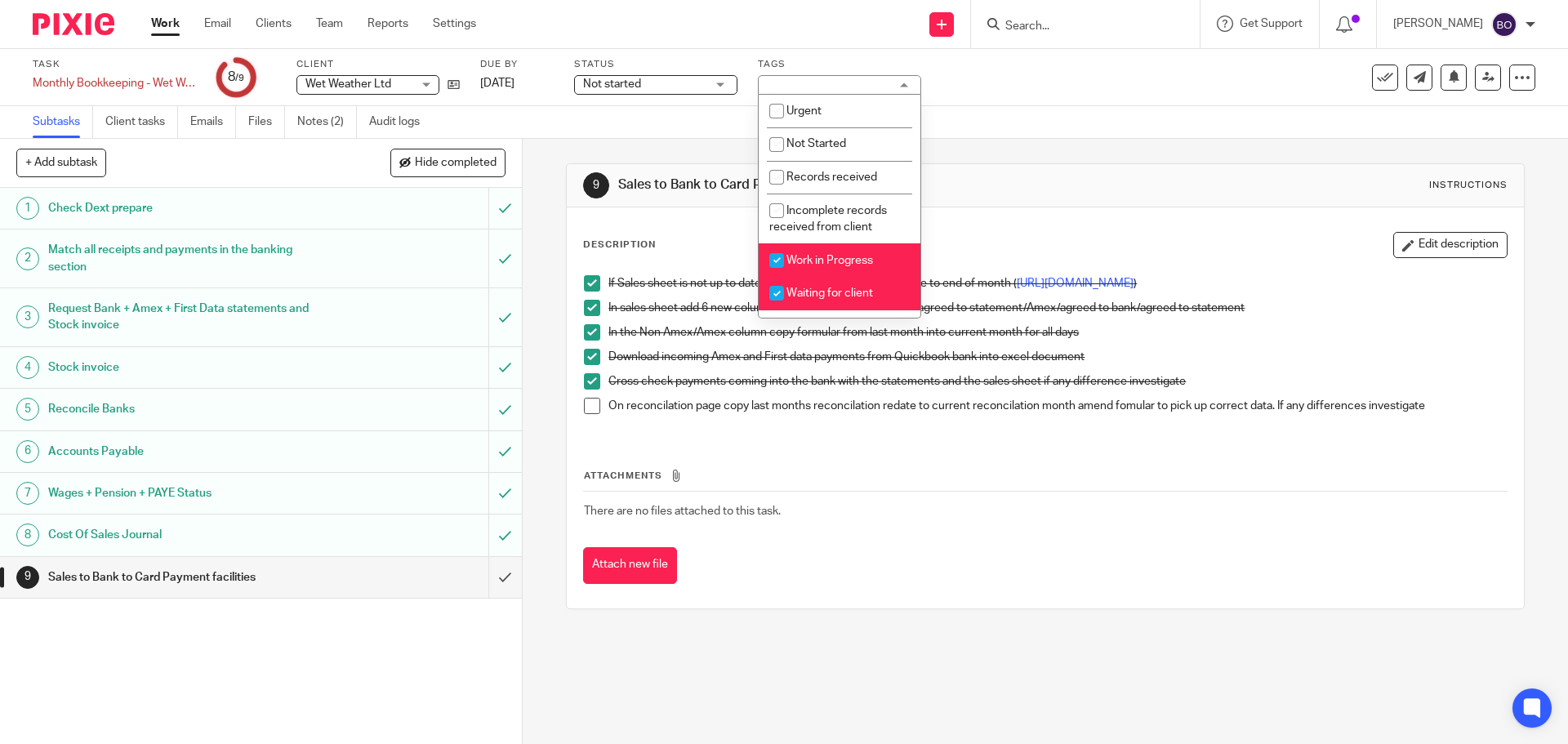
click at [781, 294] on input "checkbox" at bounding box center [776, 292] width 31 height 31
checkbox input "false"
click at [162, 23] on link "Work" at bounding box center [166, 23] width 29 height 16
